Goal: Task Accomplishment & Management: Manage account settings

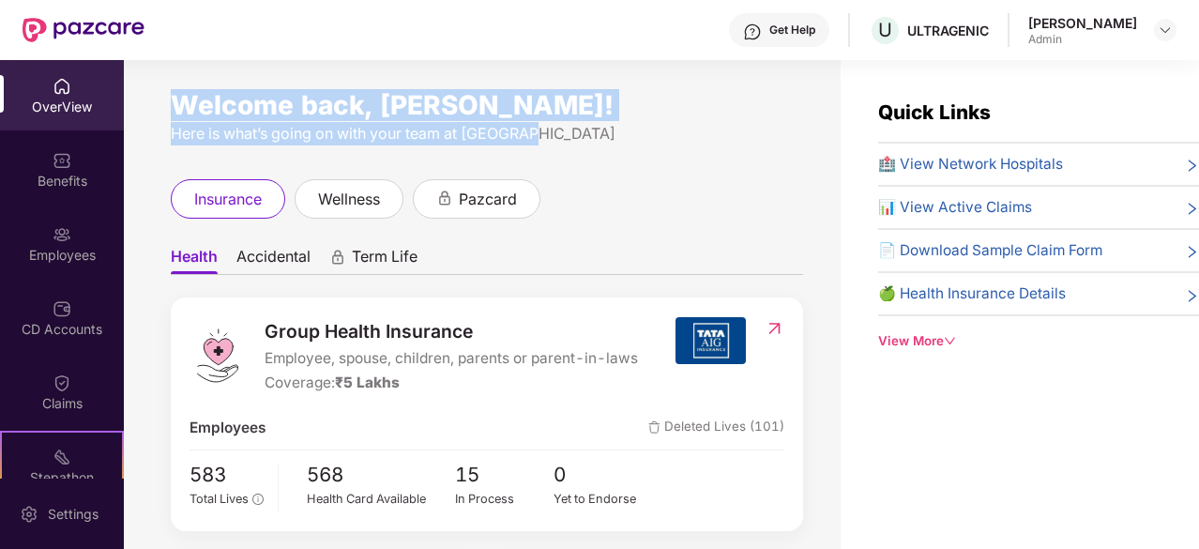
click at [178, 83] on div "Welcome back, [PERSON_NAME]! Here is what’s going on with your team at Pazcare …" at bounding box center [482, 315] width 717 height 511
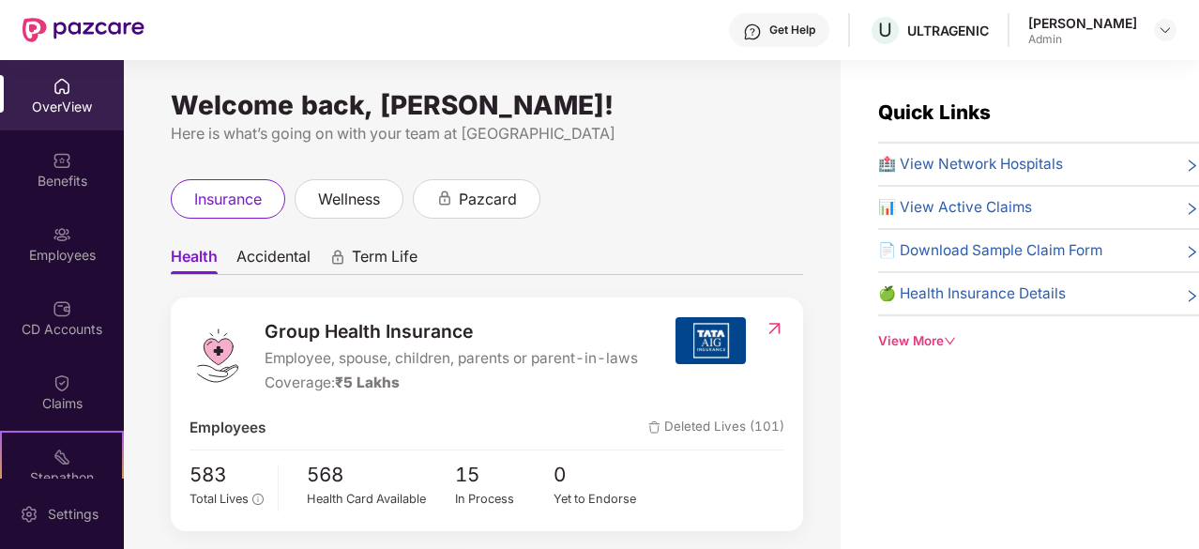
click at [691, 169] on div "Welcome back, [PERSON_NAME]! Here is what’s going on with your team at Pazcare …" at bounding box center [482, 315] width 717 height 511
click at [67, 187] on div "Benefits" at bounding box center [62, 181] width 124 height 19
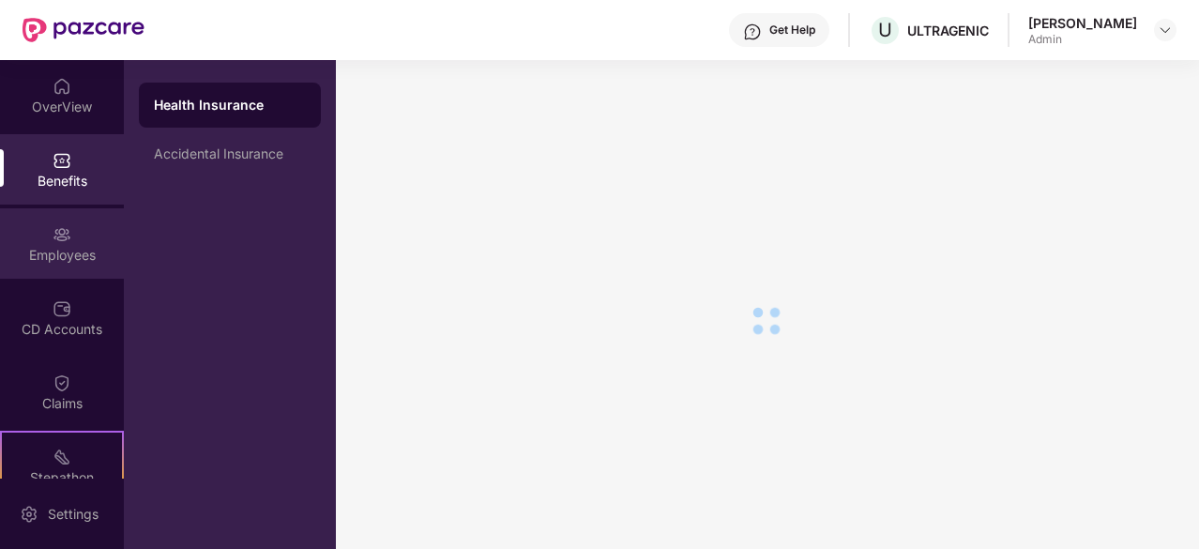
click at [76, 250] on div "Employees" at bounding box center [62, 255] width 124 height 19
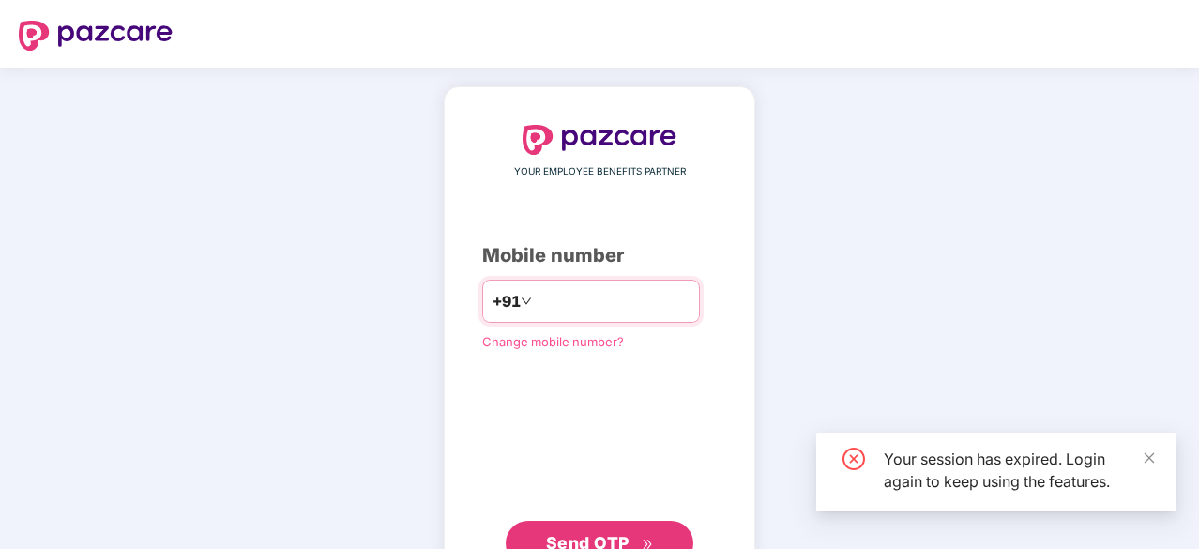
click at [657, 289] on input "number" at bounding box center [613, 301] width 154 height 30
